Goal: Task Accomplishment & Management: Manage account settings

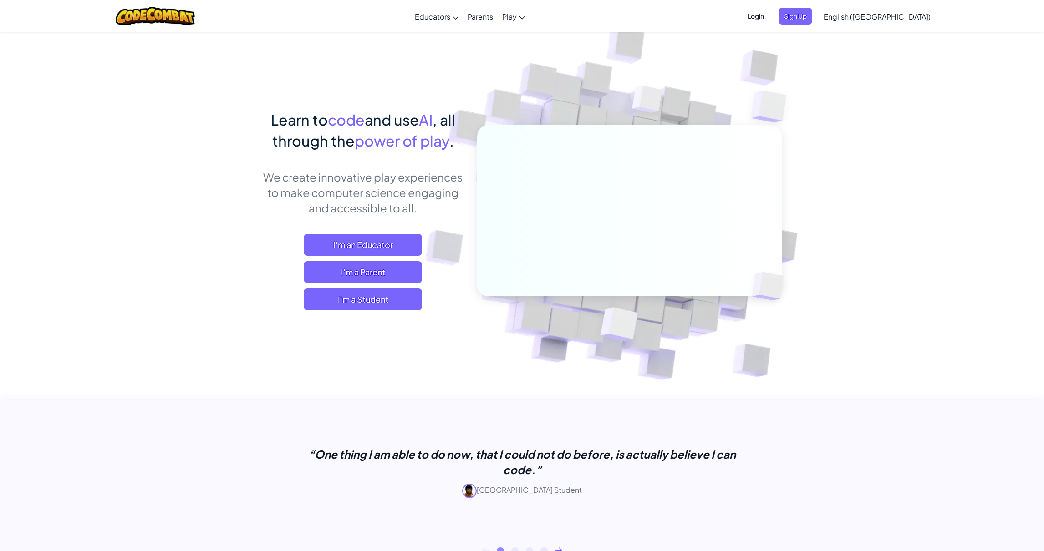
click at [769, 20] on span "Login" at bounding box center [755, 16] width 27 height 17
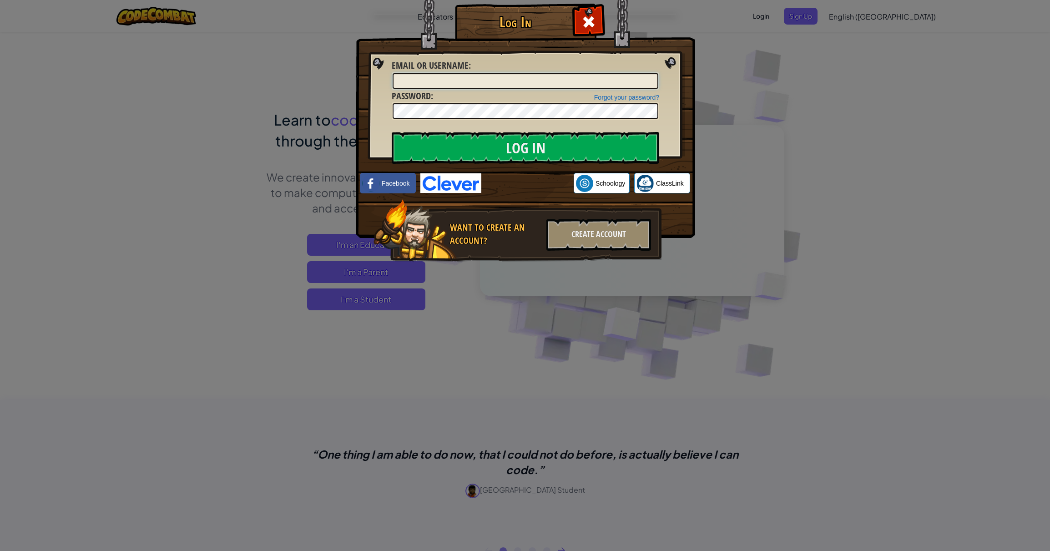
click at [537, 75] on input "Email or Username :" at bounding box center [526, 80] width 266 height 15
type input "[EMAIL_ADDRESS][DOMAIN_NAME]"
click at [629, 98] on link "Forgot your password?" at bounding box center [626, 97] width 65 height 7
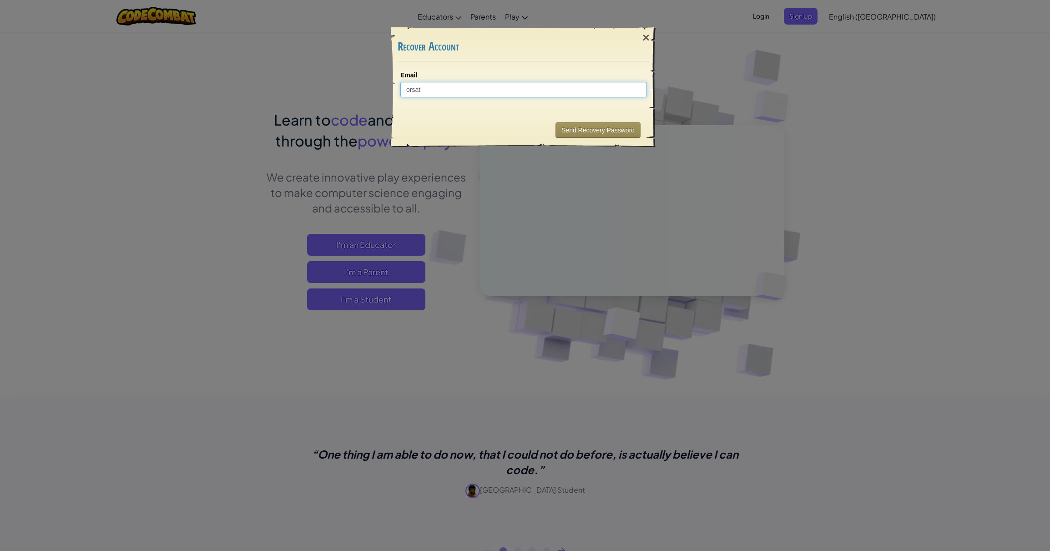
type input "orsatd"
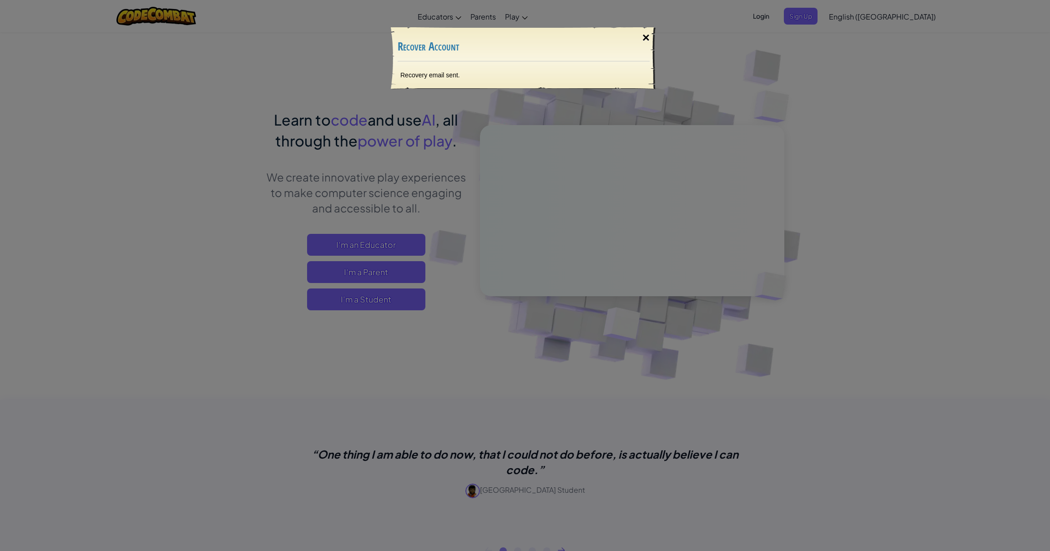
click at [644, 39] on div "×" at bounding box center [646, 38] width 21 height 26
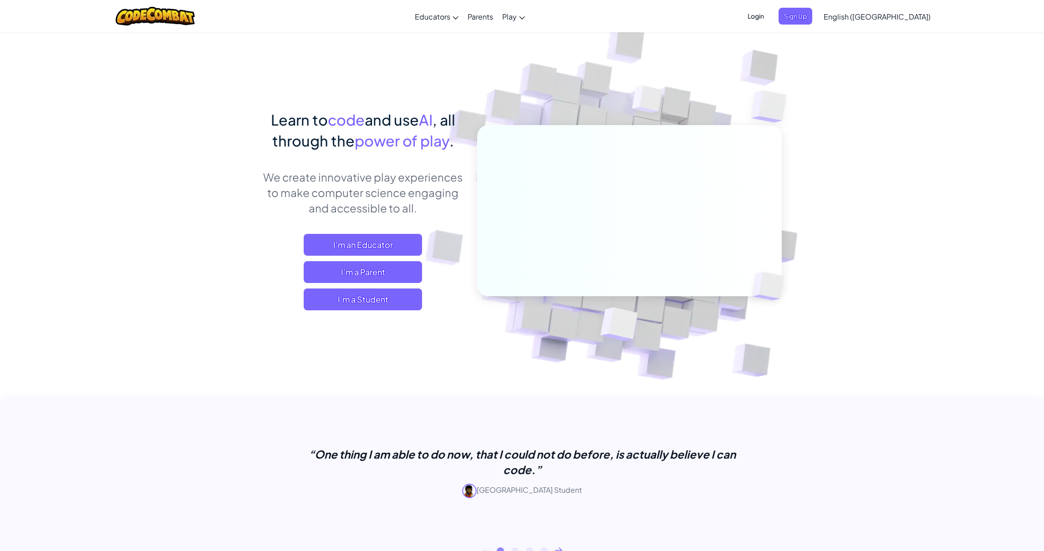
click at [769, 20] on span "Login" at bounding box center [755, 16] width 27 height 17
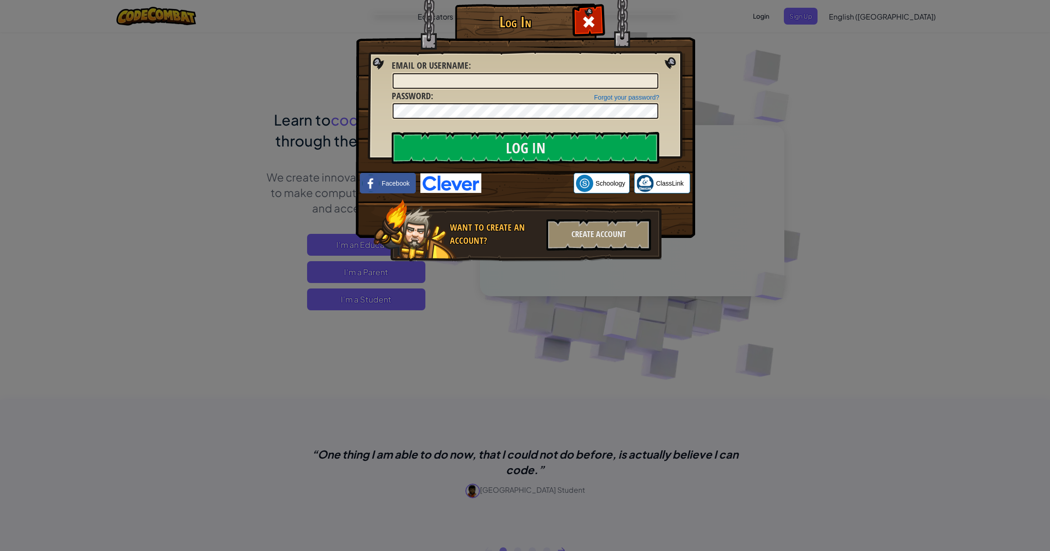
drag, startPoint x: 459, startPoint y: 64, endPoint x: 457, endPoint y: 70, distance: 6.1
click at [459, 64] on span "Email or Username" at bounding box center [430, 65] width 77 height 12
click at [459, 73] on input "Email or Username :" at bounding box center [526, 80] width 266 height 15
click at [457, 71] on span "Email or Username" at bounding box center [430, 65] width 77 height 12
click at [457, 73] on input "Email or Username :" at bounding box center [526, 80] width 266 height 15
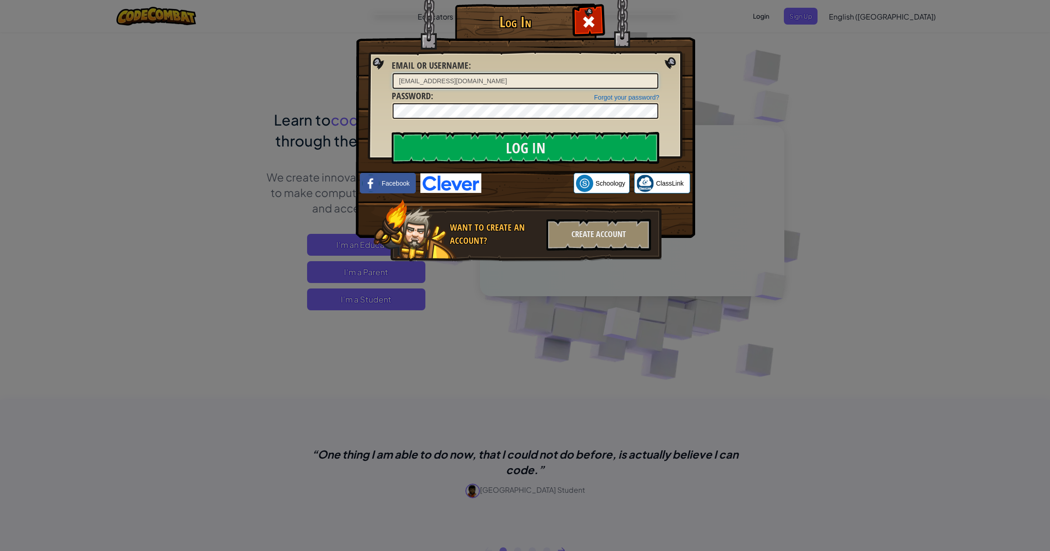
type input "[EMAIL_ADDRESS][DOMAIN_NAME]"
click at [392, 132] on input "Log In" at bounding box center [526, 148] width 268 height 32
